Goal: Information Seeking & Learning: Learn about a topic

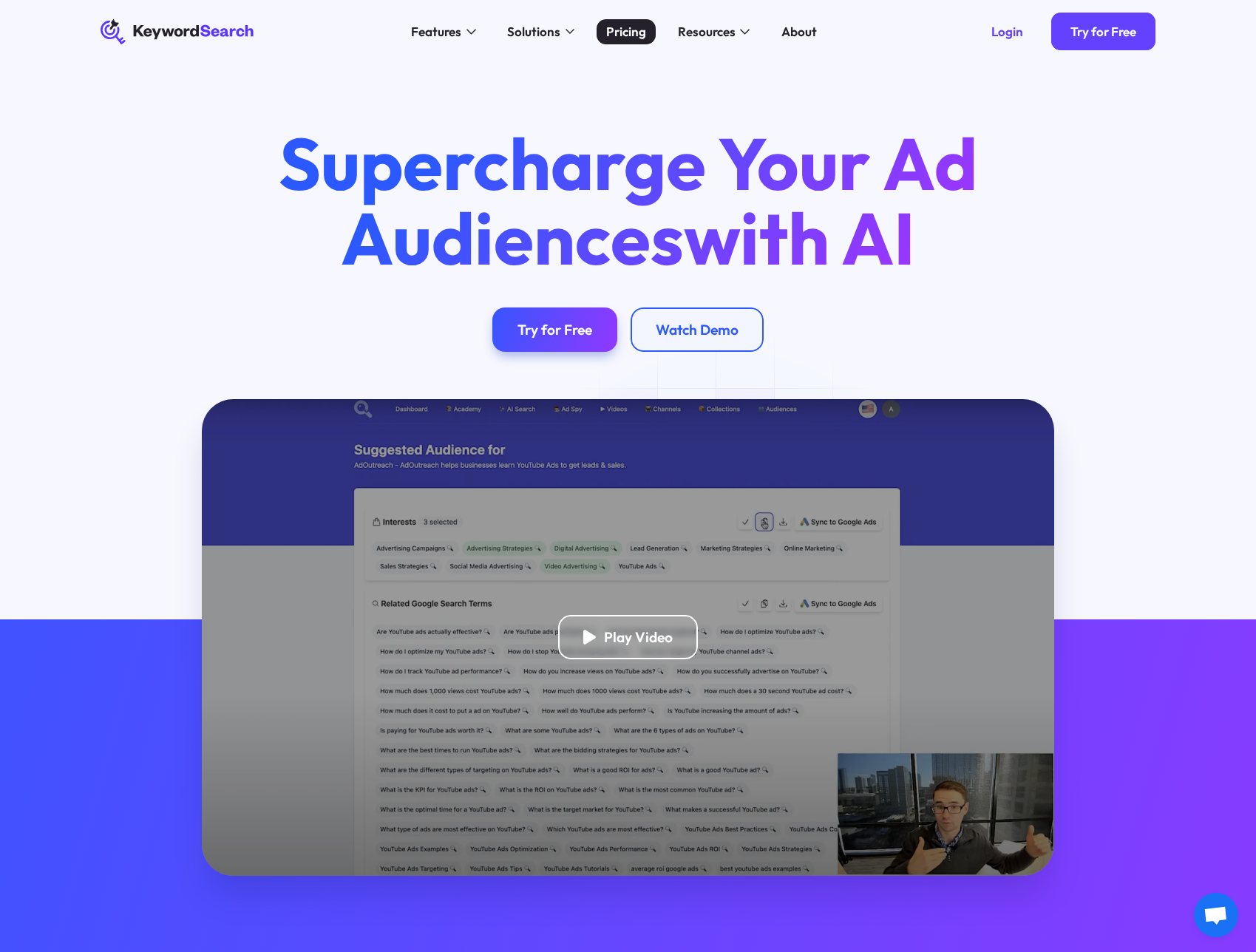
click at [638, 30] on div "Pricing" at bounding box center [625, 31] width 40 height 19
